Goal: Task Accomplishment & Management: Manage account settings

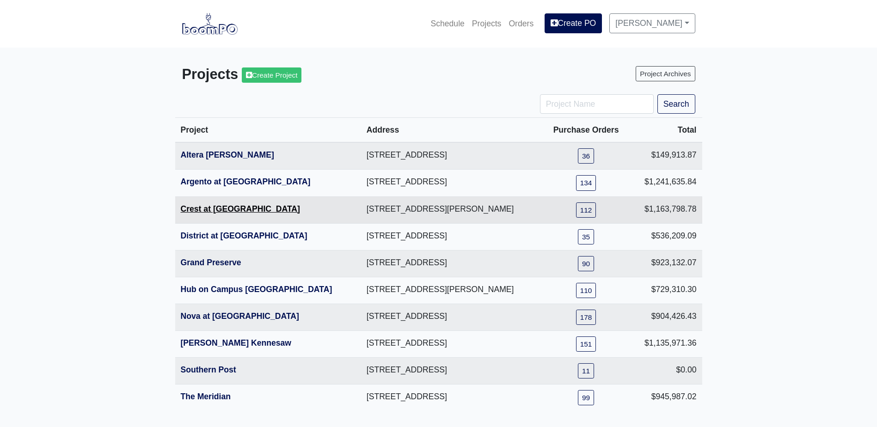
click at [221, 208] on link "Crest at [GEOGRAPHIC_DATA]" at bounding box center [240, 208] width 119 height 9
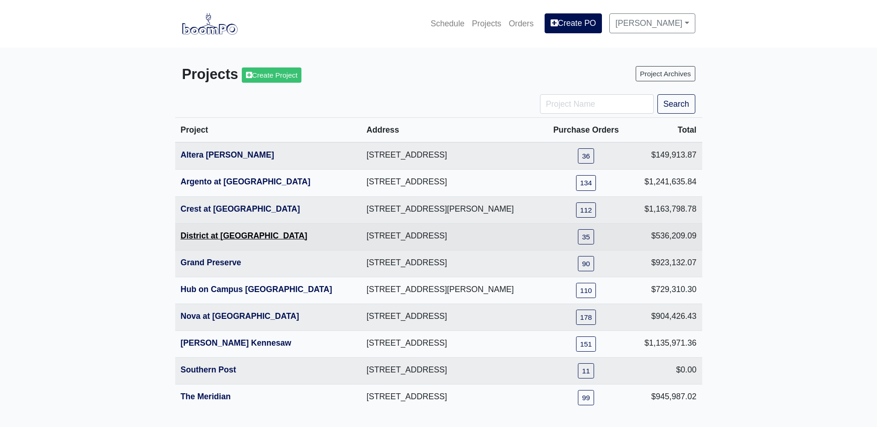
click at [207, 238] on link "District at [GEOGRAPHIC_DATA]" at bounding box center [244, 235] width 127 height 9
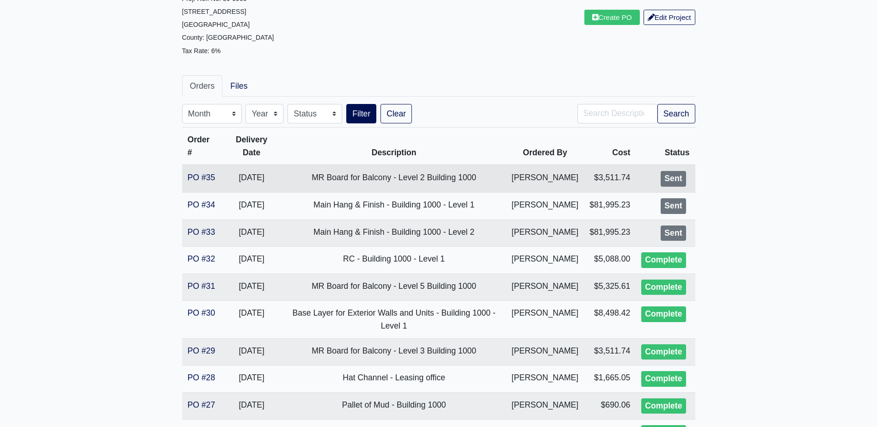
scroll to position [92, 0]
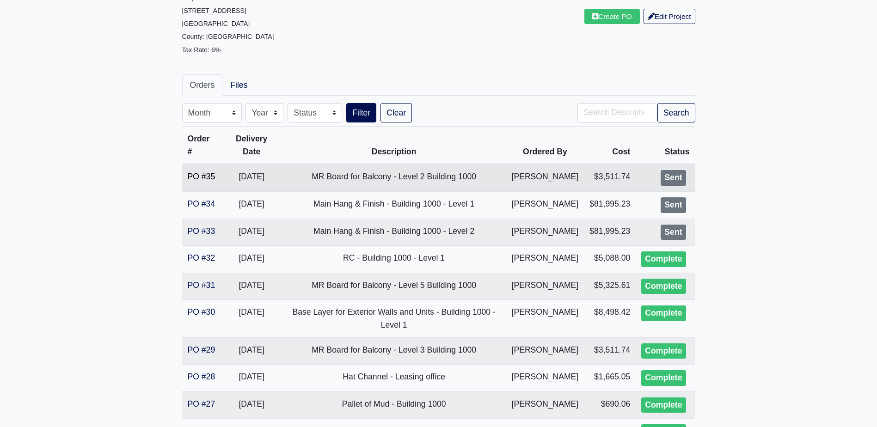
click at [193, 178] on link "PO #35" at bounding box center [202, 176] width 28 height 9
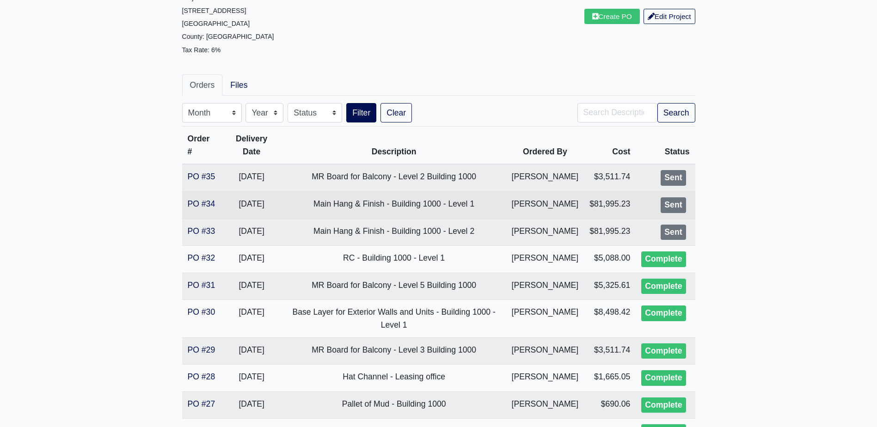
click at [216, 216] on td "PO #34" at bounding box center [201, 204] width 39 height 27
click at [201, 208] on link "PO #34" at bounding box center [202, 203] width 28 height 9
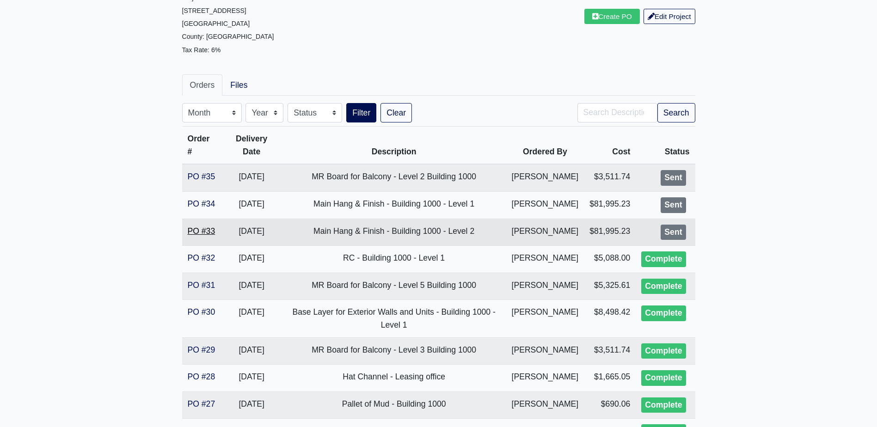
click at [212, 236] on link "PO #33" at bounding box center [202, 230] width 28 height 9
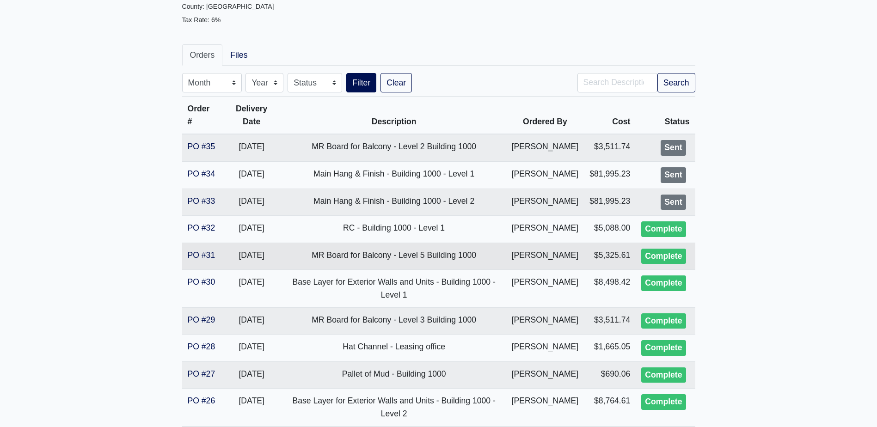
scroll to position [139, 0]
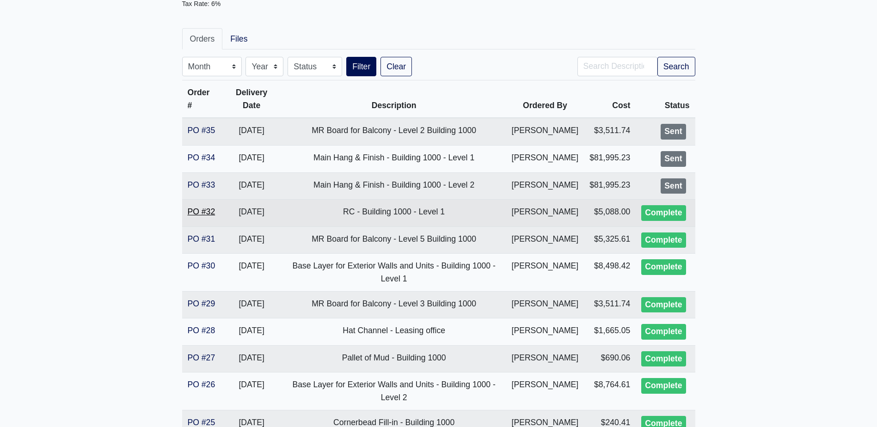
click at [209, 216] on link "PO #32" at bounding box center [202, 211] width 28 height 9
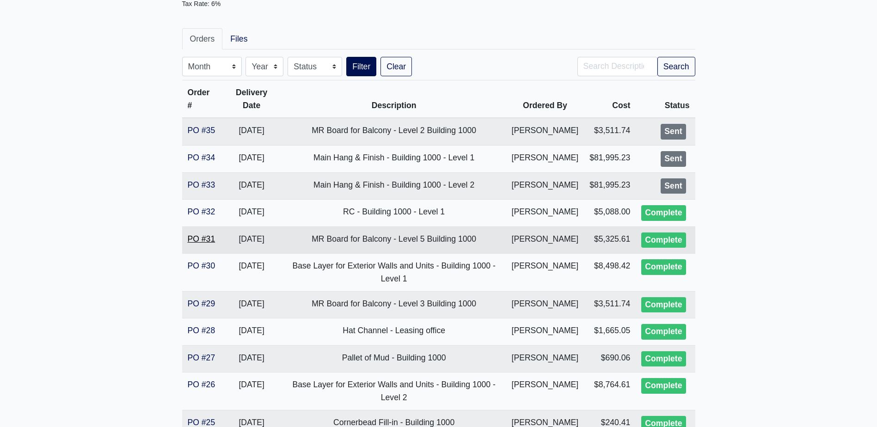
click at [206, 244] on link "PO #31" at bounding box center [202, 238] width 28 height 9
click at [210, 134] on link "PO #35" at bounding box center [202, 130] width 28 height 9
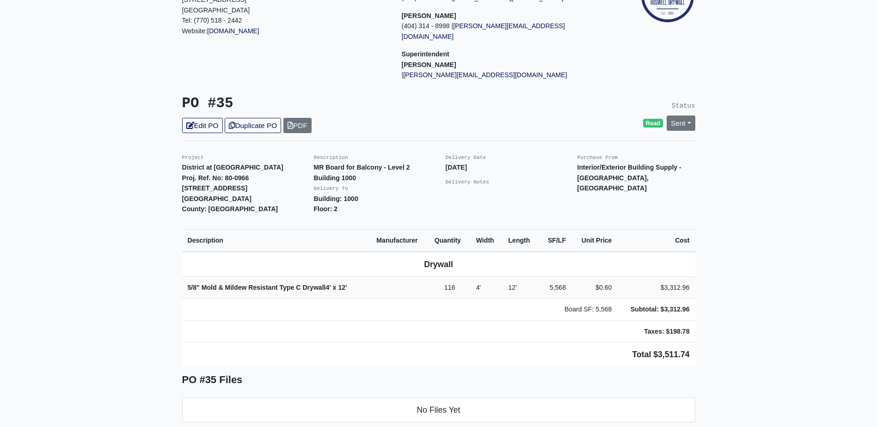
scroll to position [139, 0]
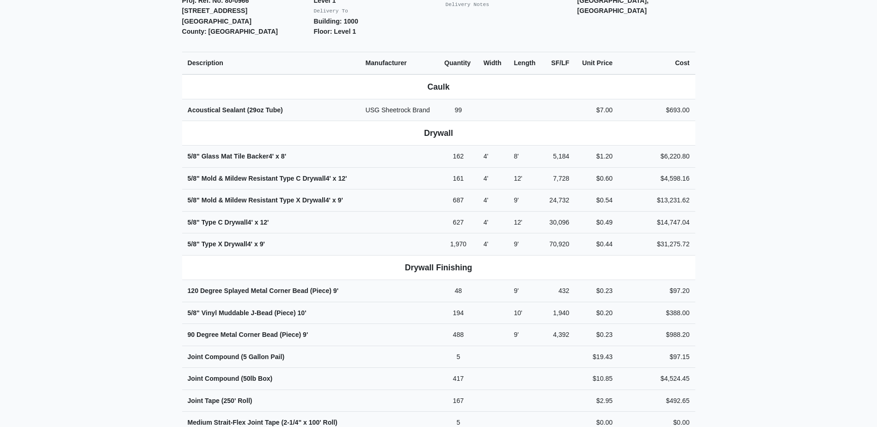
scroll to position [462, 0]
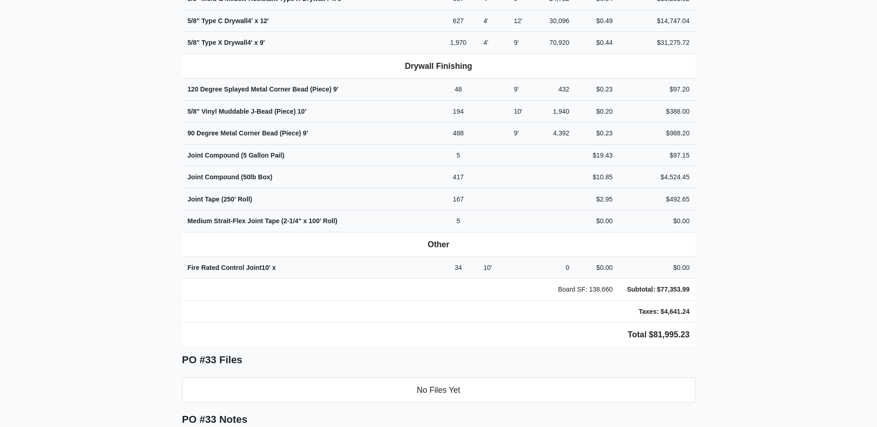
scroll to position [508, 0]
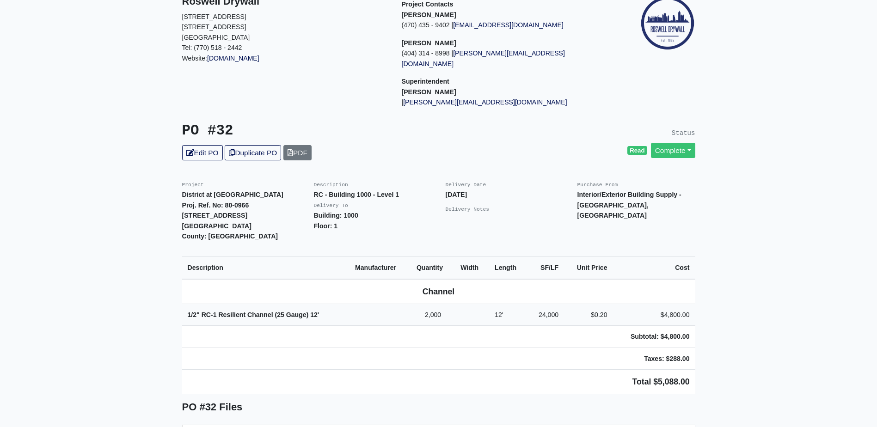
scroll to position [231, 0]
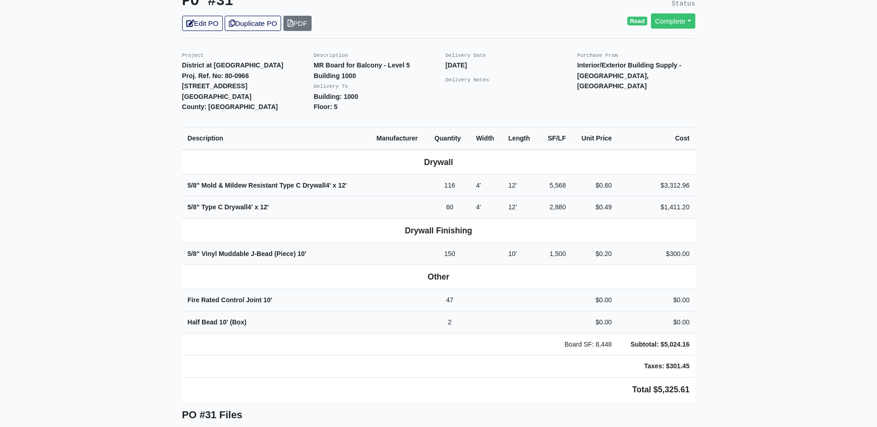
scroll to position [277, 0]
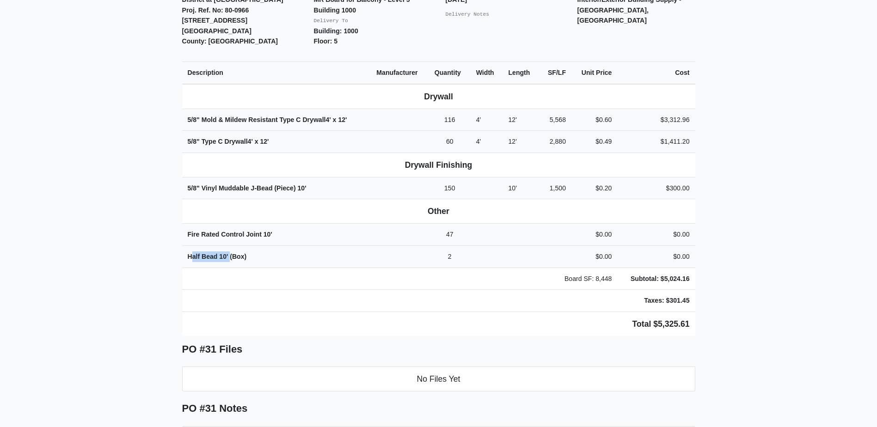
drag, startPoint x: 190, startPoint y: 246, endPoint x: 229, endPoint y: 255, distance: 39.7
click at [229, 255] on td "Half Bead 10' (Box)" at bounding box center [276, 256] width 189 height 22
drag, startPoint x: 229, startPoint y: 255, endPoint x: 203, endPoint y: 251, distance: 26.6
click at [221, 256] on td "Half Bead 10' (Box)" at bounding box center [276, 256] width 189 height 22
drag, startPoint x: 188, startPoint y: 246, endPoint x: 249, endPoint y: 250, distance: 61.1
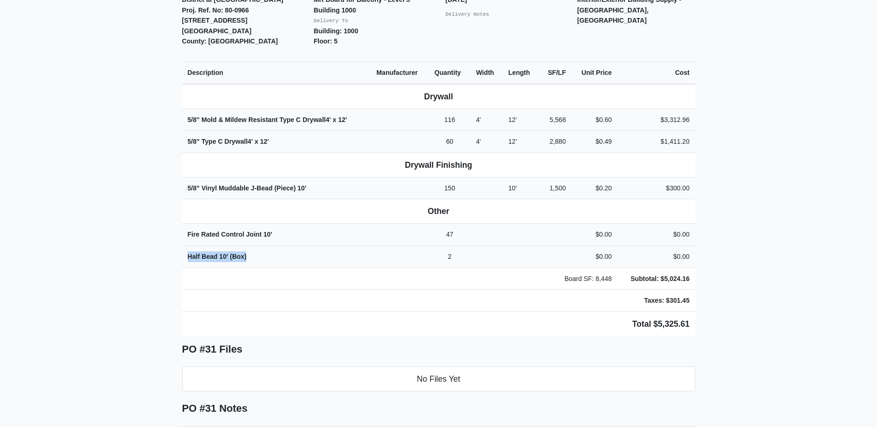
click at [249, 250] on td "Half Bead 10' (Box)" at bounding box center [276, 256] width 189 height 22
copy strong "Half Bead 10' (Box)"
click at [244, 270] on td "Board SF: 8,448" at bounding box center [399, 279] width 435 height 22
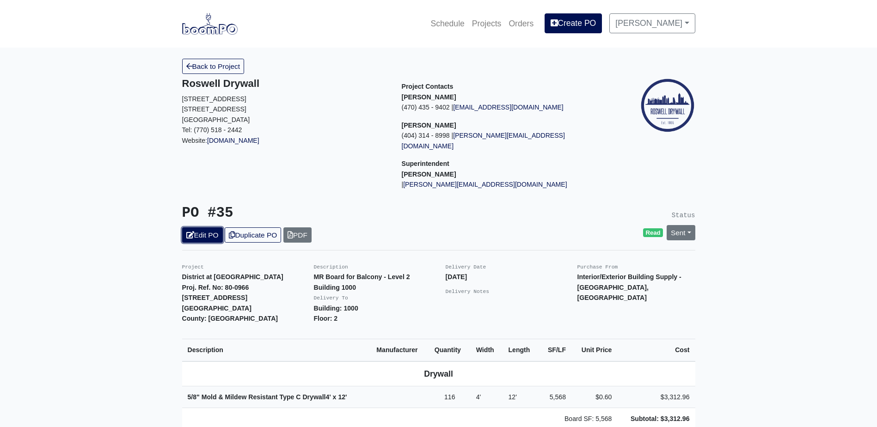
click at [215, 232] on link "Edit PO" at bounding box center [202, 234] width 41 height 15
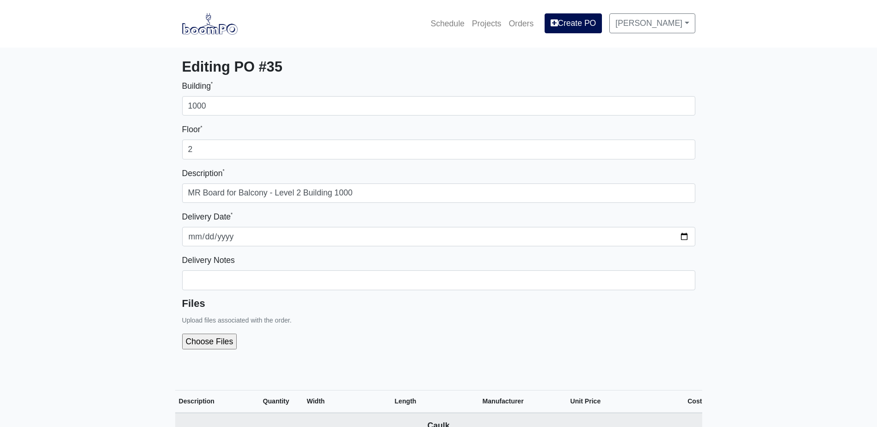
select select
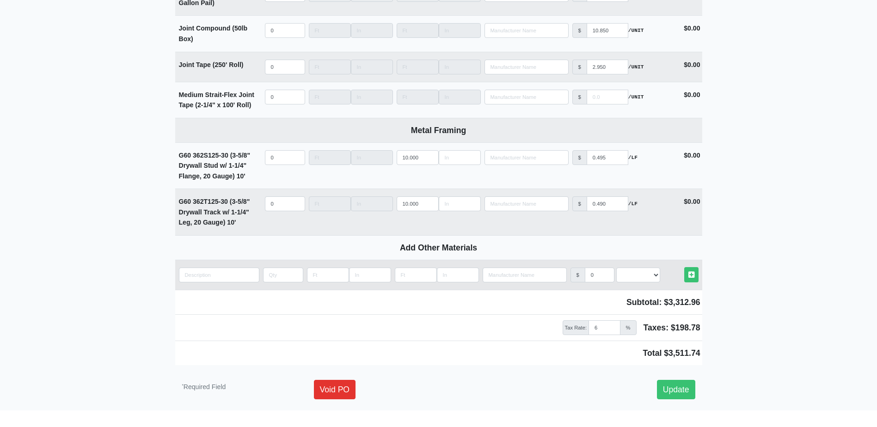
scroll to position [1209, 0]
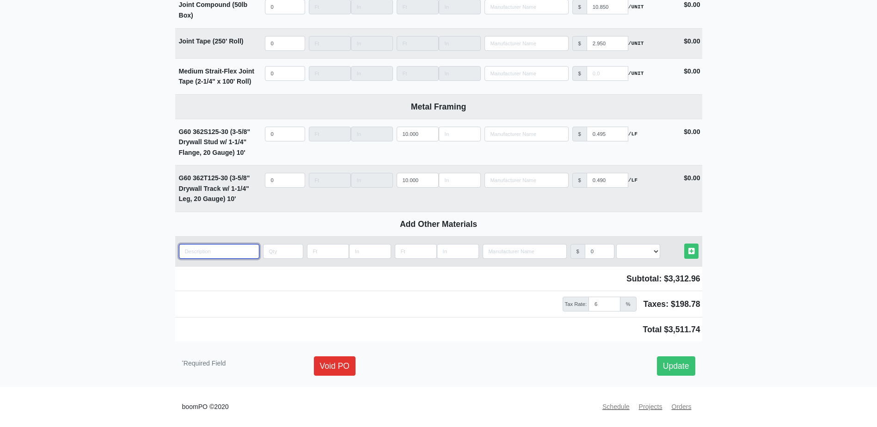
click at [208, 245] on input "quantity" at bounding box center [219, 251] width 80 height 15
paste input "Half Bead 10' (Box)"
type input "Half Bead 10' (Box)"
select select
type input "Half Bead 10' (Box)"
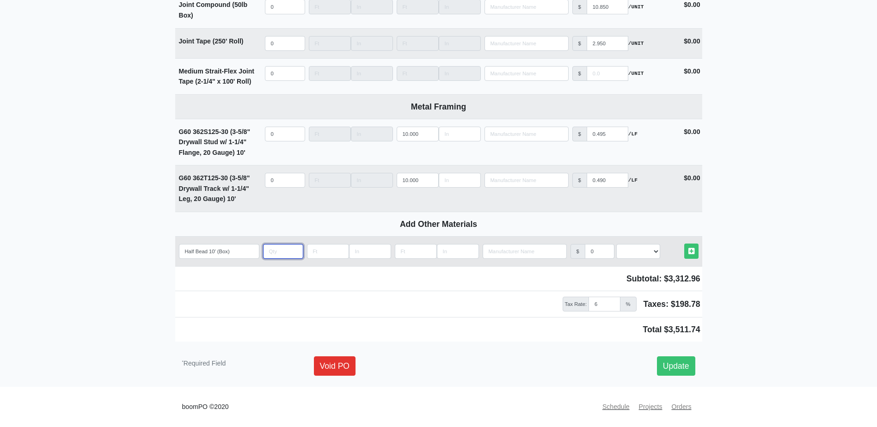
click at [269, 251] on input "quantity" at bounding box center [283, 251] width 40 height 15
type input "2"
select select
type input "2"
click at [652, 256] on select "Select an Option! UNIT MLF LF MSQFT SQFT" at bounding box center [638, 251] width 44 height 15
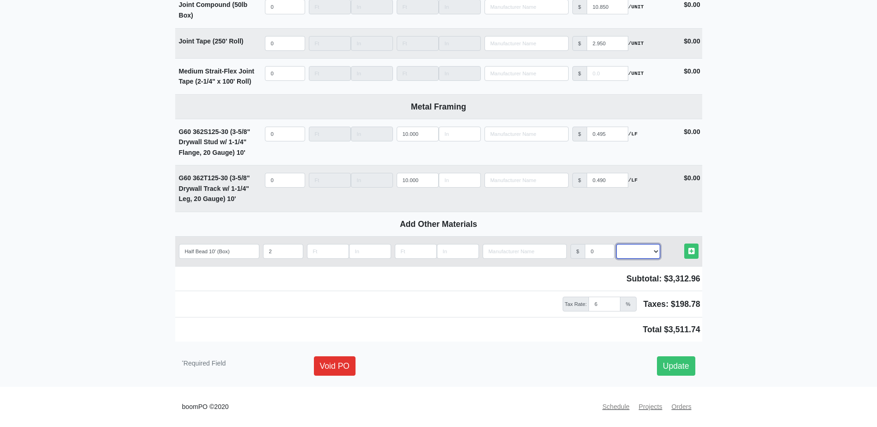
select select "2"
click at [616, 244] on select "Select an Option! UNIT MLF LF MSQFT SQFT" at bounding box center [638, 251] width 44 height 15
click at [695, 254] on link "Other Materials" at bounding box center [691, 251] width 14 height 15
select select
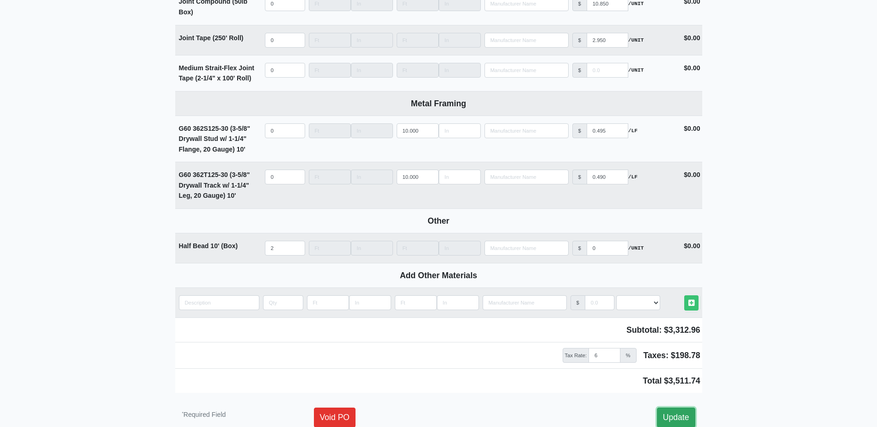
click at [680, 411] on link "Update" at bounding box center [676, 417] width 38 height 19
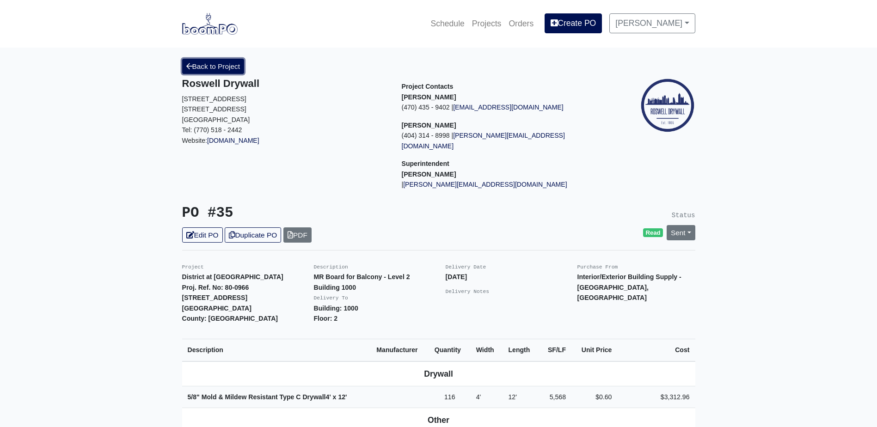
click at [208, 63] on link "Back to Project" at bounding box center [213, 66] width 62 height 15
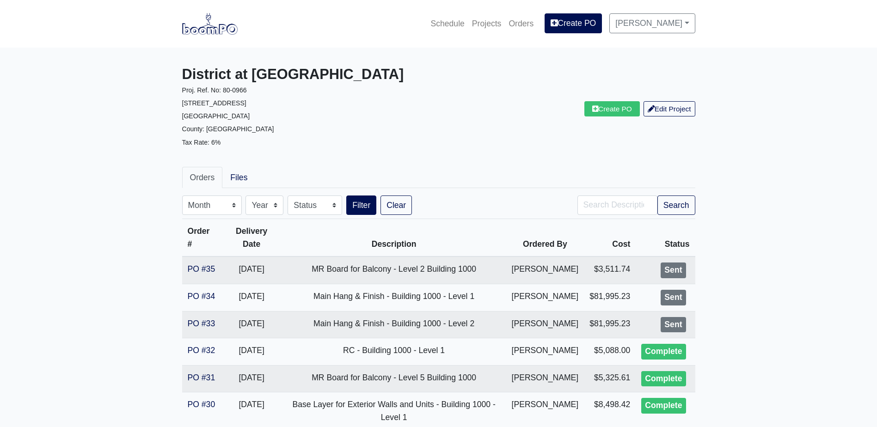
click at [203, 37] on link at bounding box center [209, 23] width 55 height 25
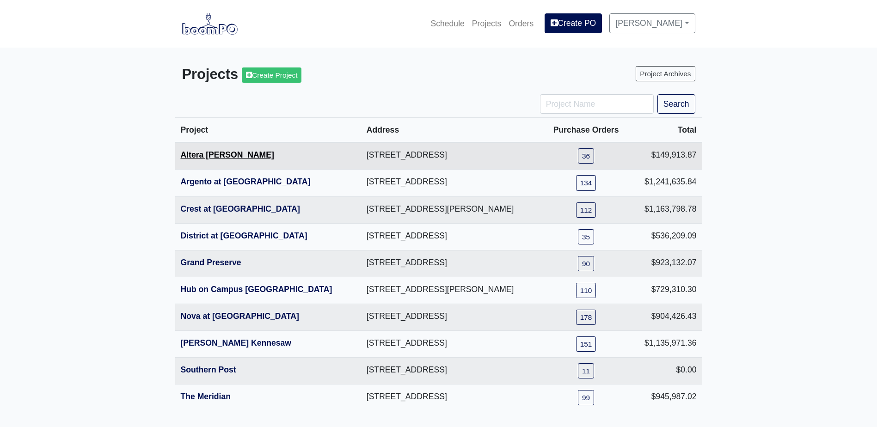
click at [229, 159] on link "Altera Ben Hill" at bounding box center [227, 154] width 93 height 9
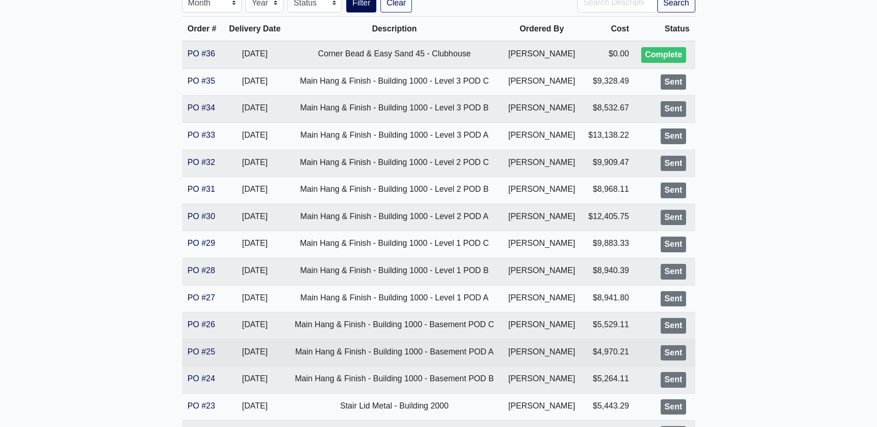
scroll to position [323, 0]
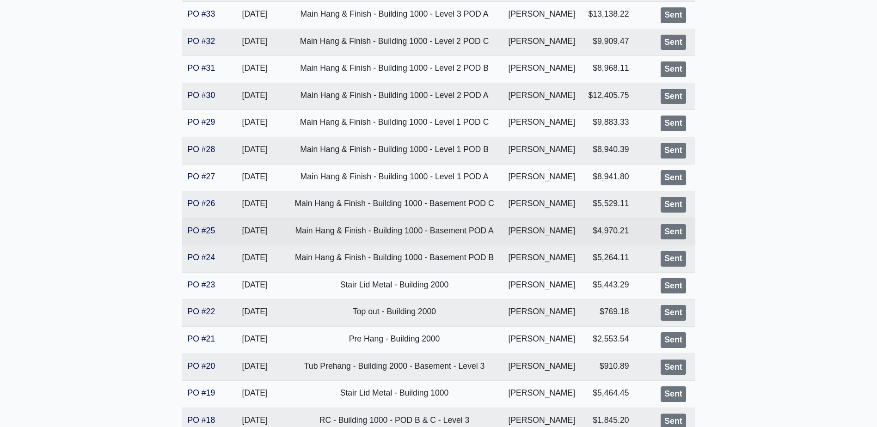
click at [214, 235] on td "PO #25" at bounding box center [202, 231] width 41 height 27
click at [207, 232] on link "PO #25" at bounding box center [202, 230] width 28 height 9
